Goal: Task Accomplishment & Management: Use online tool/utility

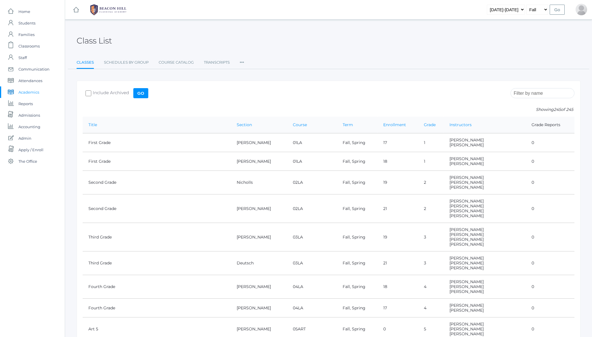
click at [94, 37] on h2 "Class List" at bounding box center [94, 40] width 35 height 9
click at [536, 92] on input "search" at bounding box center [542, 93] width 64 height 10
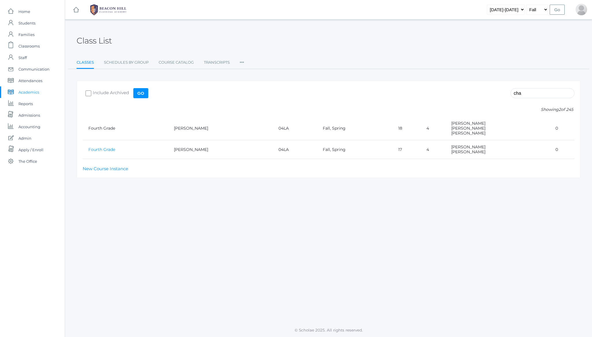
type input "cha"
click at [98, 149] on link "Fourth Grade" at bounding box center [101, 149] width 27 height 5
click at [530, 89] on input "cha" at bounding box center [542, 93] width 64 height 10
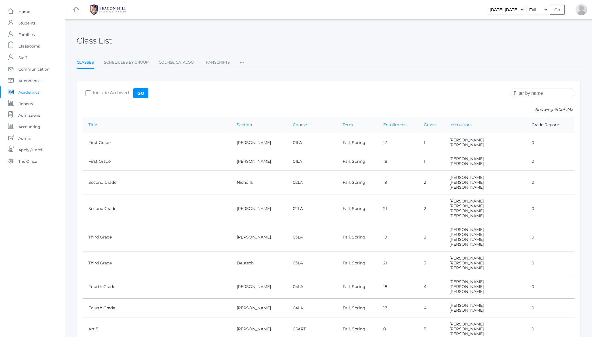
click at [96, 39] on h2 "Class List" at bounding box center [94, 40] width 35 height 9
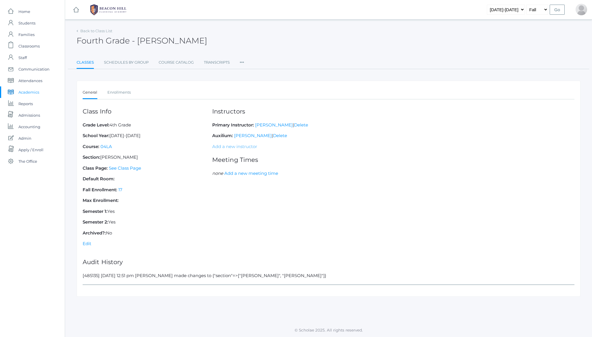
click at [241, 147] on link "Add a new instructor" at bounding box center [234, 146] width 45 height 5
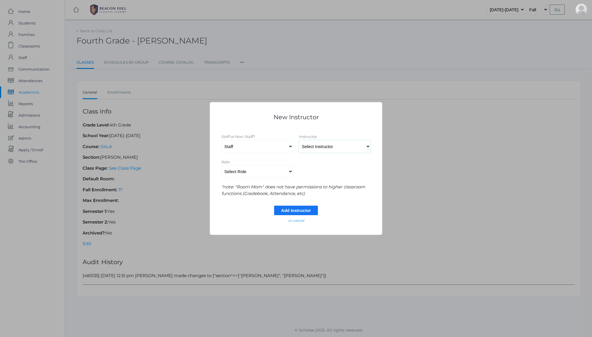
click at [320, 147] on select "Select Instructor Albanese, Heather Alstot, Jordan Armstrong, Sarah Baldwin, Ma…" at bounding box center [335, 146] width 72 height 13
select select "1962"
click at [254, 172] on select "Select Role Primary Instructor Secondary Instructor Auxilium Substitute Other *…" at bounding box center [257, 171] width 72 height 13
select select "Other"
click at [291, 211] on input "Add Instructor" at bounding box center [295, 211] width 43 height 10
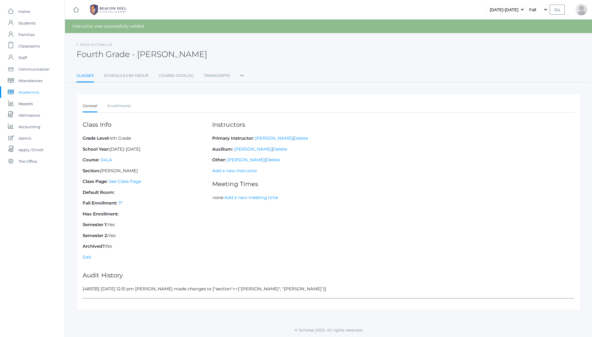
click at [153, 56] on h2 "Fourth Grade - Chaffin" at bounding box center [142, 54] width 131 height 9
